Goal: Task Accomplishment & Management: Manage account settings

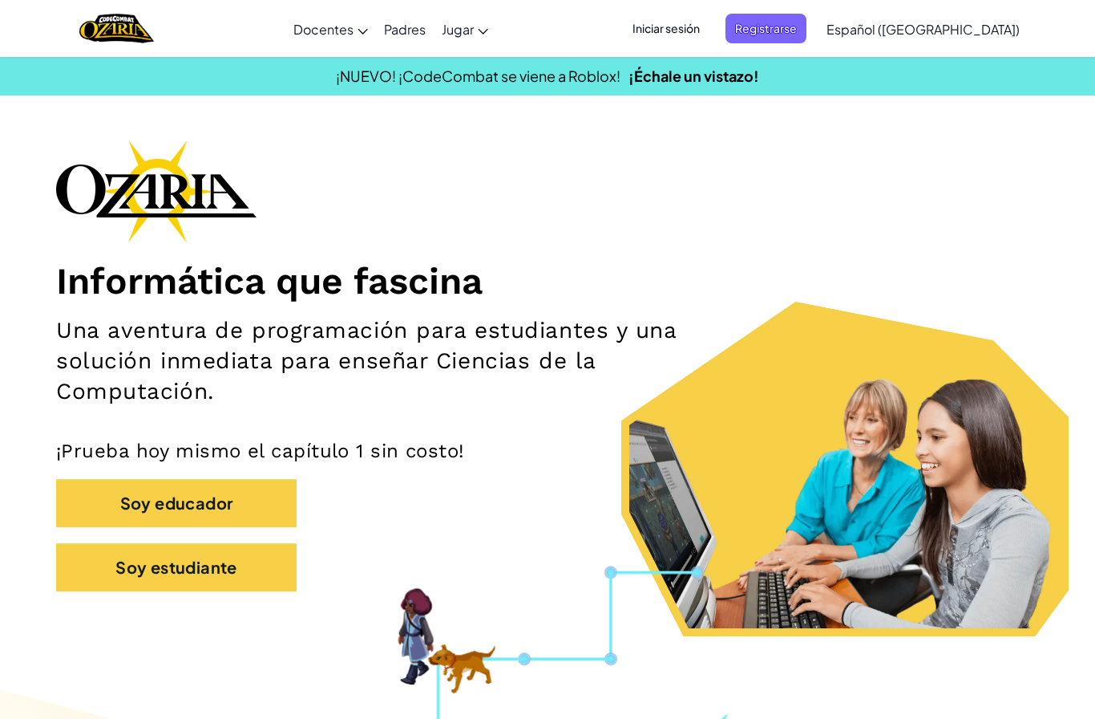
click at [672, 30] on span "Iniciar sesión" at bounding box center [666, 29] width 87 height 30
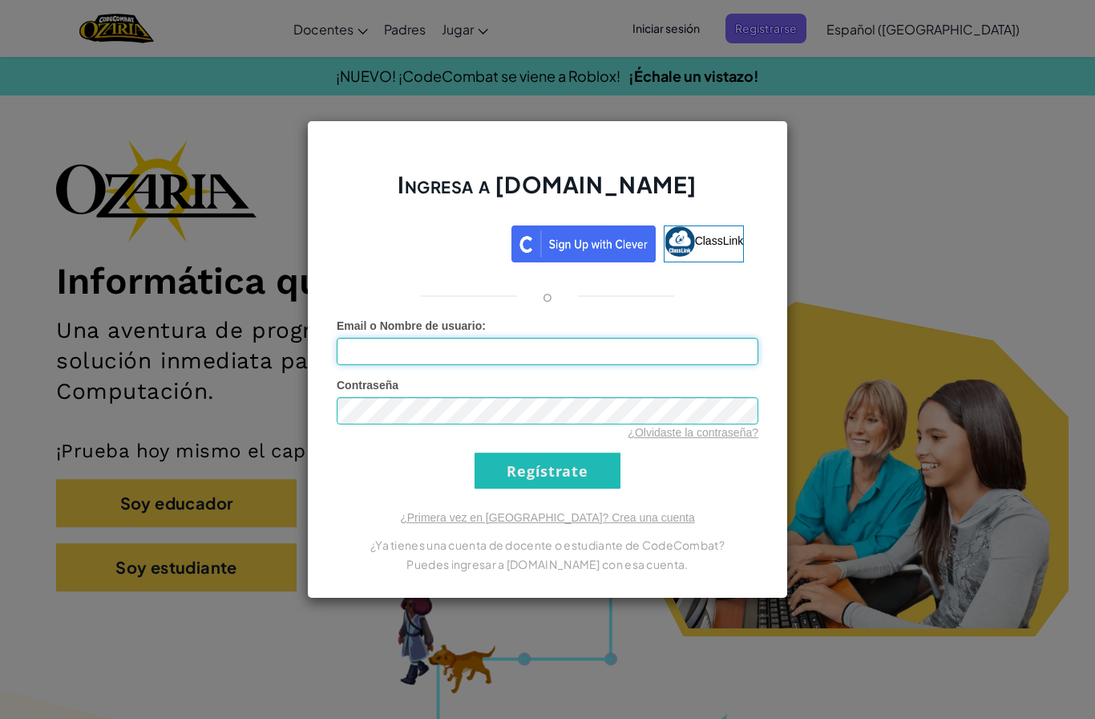
click at [459, 344] on input "Email o Nombre de usuario :" at bounding box center [548, 351] width 422 height 27
click at [442, 346] on input "Email o Nombre de usuario :" at bounding box center [548, 351] width 422 height 27
click at [899, 257] on div "Ingresa a [DOMAIN_NAME] ClassLink o Error desconocido. Email o Nombre de usuari…" at bounding box center [547, 359] width 1095 height 719
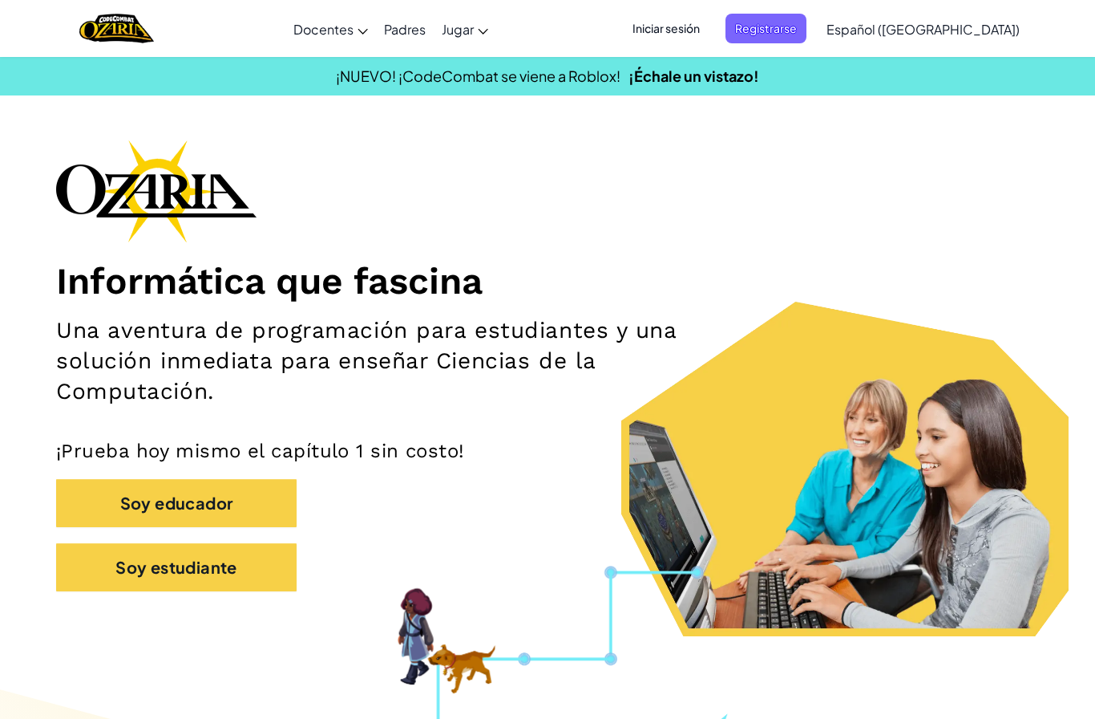
click at [696, 31] on span "Iniciar sesión" at bounding box center [666, 29] width 87 height 30
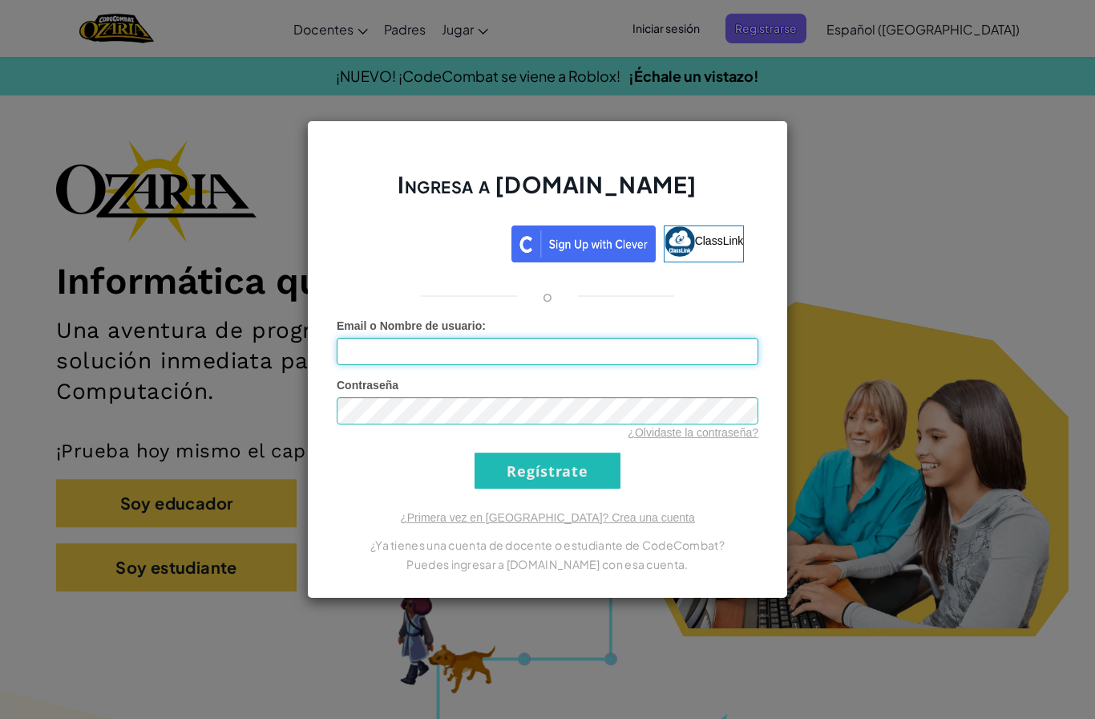
click at [442, 363] on input "Email o Nombre de usuario :" at bounding box center [548, 351] width 422 height 27
type input "Israaxx"
click at [569, 462] on input "Regístrate" at bounding box center [548, 470] width 146 height 36
